Goal: Check status: Check status

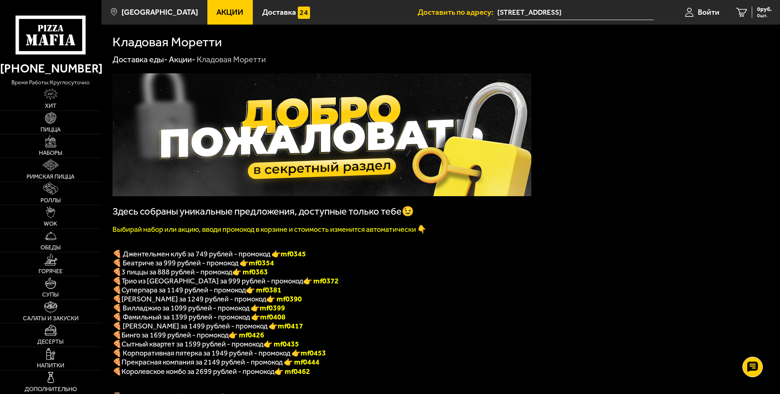
drag, startPoint x: 712, startPoint y: 11, endPoint x: 585, endPoint y: 104, distance: 157.6
drag, startPoint x: 59, startPoint y: 29, endPoint x: 710, endPoint y: 14, distance: 651.2
click at [710, 14] on span "Войти" at bounding box center [709, 12] width 22 height 8
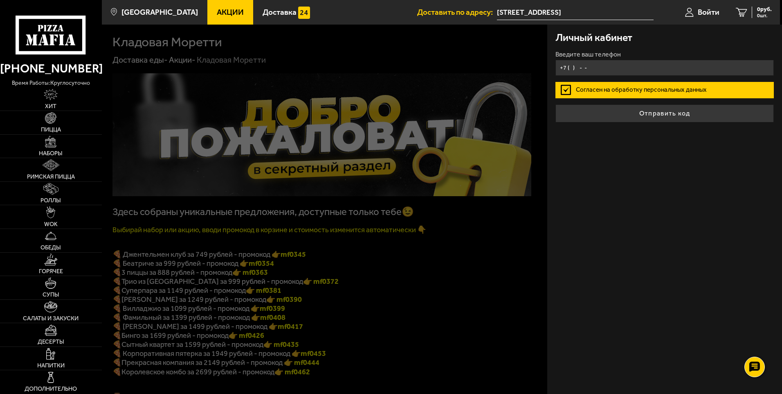
click at [593, 71] on input "+7 ( ) - -" at bounding box center [665, 68] width 219 height 16
click at [608, 64] on input "+7 ( ) - -" at bounding box center [665, 68] width 219 height 16
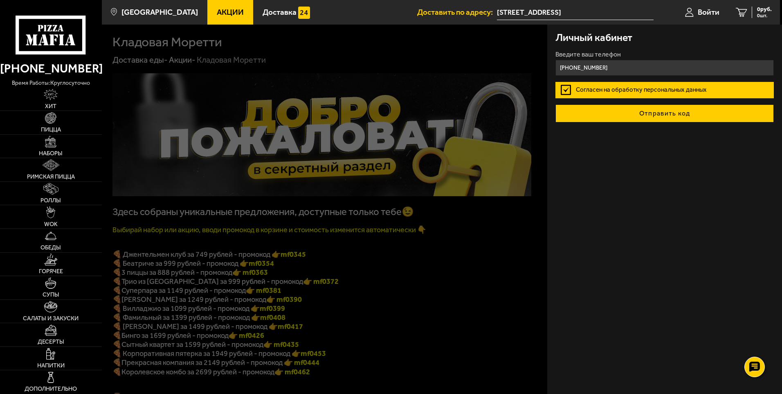
type input "+7 (911) 018-56-23"
click at [649, 117] on button "Отправить код" at bounding box center [665, 113] width 219 height 18
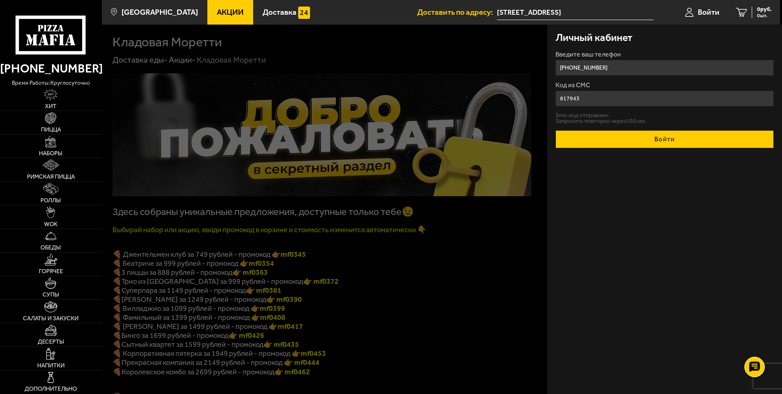
type input "817943"
click at [658, 136] on button "Войти" at bounding box center [665, 139] width 219 height 18
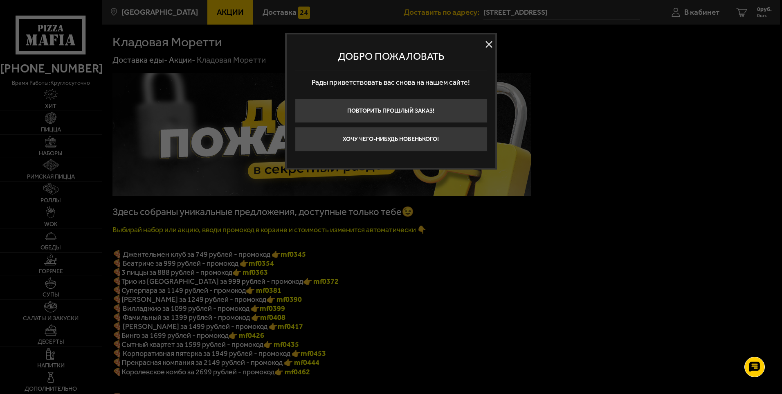
click at [486, 45] on button at bounding box center [489, 44] width 12 height 12
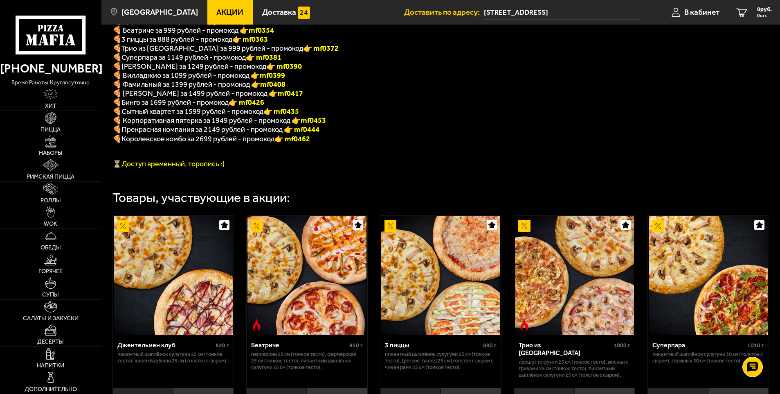
scroll to position [233, 0]
drag, startPoint x: 706, startPoint y: 14, endPoint x: 544, endPoint y: 77, distance: 174.5
click at [546, 78] on div "Здесь собраны уникальные предложения, доступные только тебе😉 Выбирай набор или …" at bounding box center [440, 349] width 679 height 1035
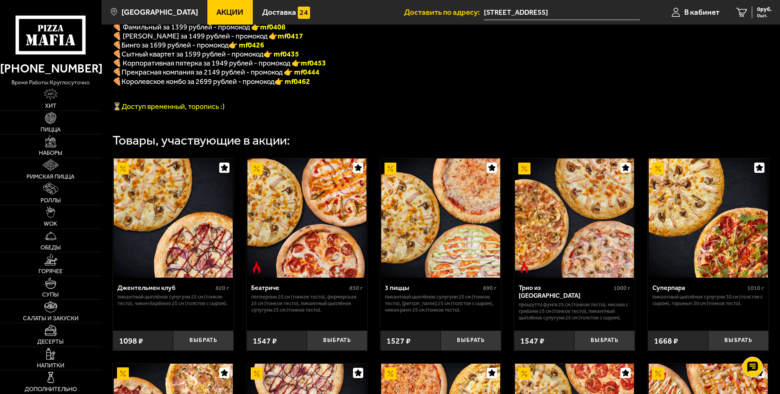
scroll to position [289, 0]
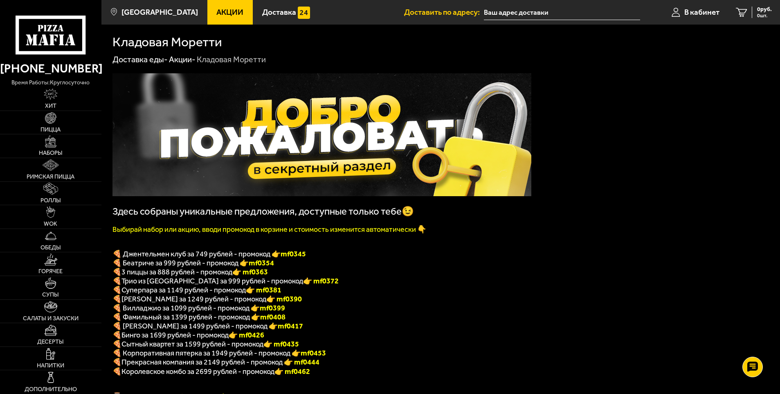
click at [692, 11] on span "В кабинет" at bounding box center [702, 12] width 35 height 8
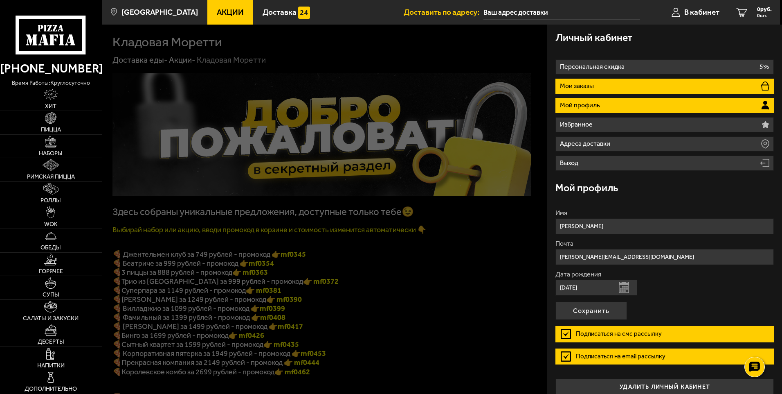
click at [620, 89] on li "Мои заказы" at bounding box center [665, 86] width 219 height 15
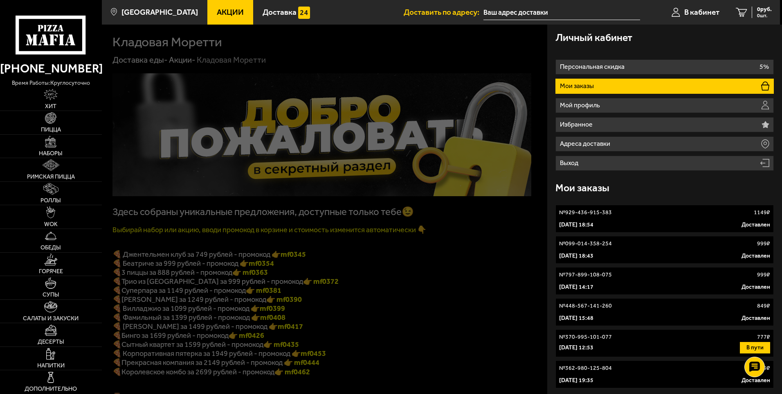
click at [680, 216] on link "№ 929-436-915-383 1149 ₽ [DATE] 18:54 Доставлен" at bounding box center [665, 219] width 219 height 28
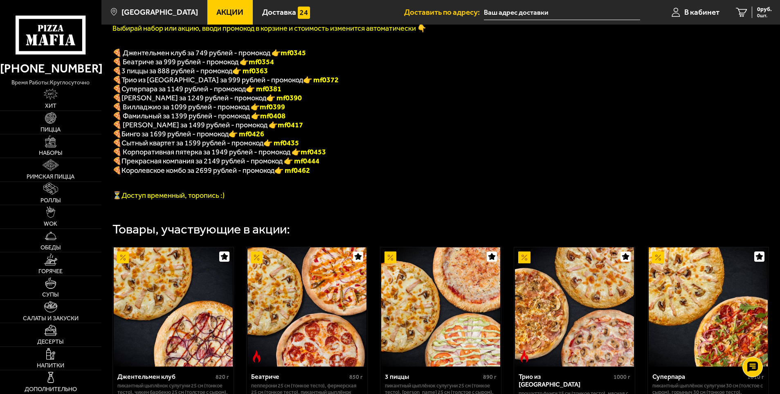
scroll to position [201, 0]
